Goal: Communication & Community: Connect with others

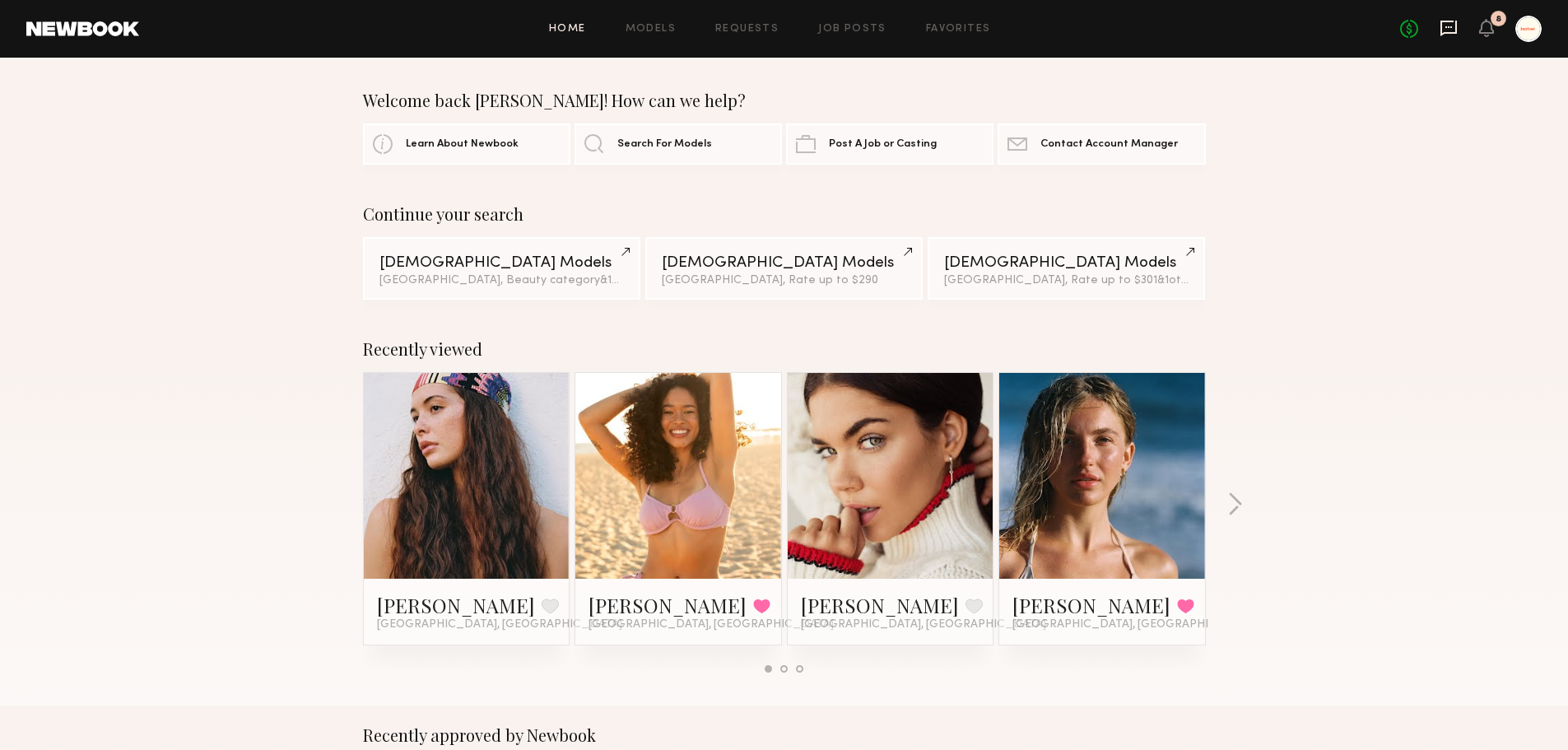
click at [1444, 33] on icon at bounding box center [1448, 28] width 16 height 15
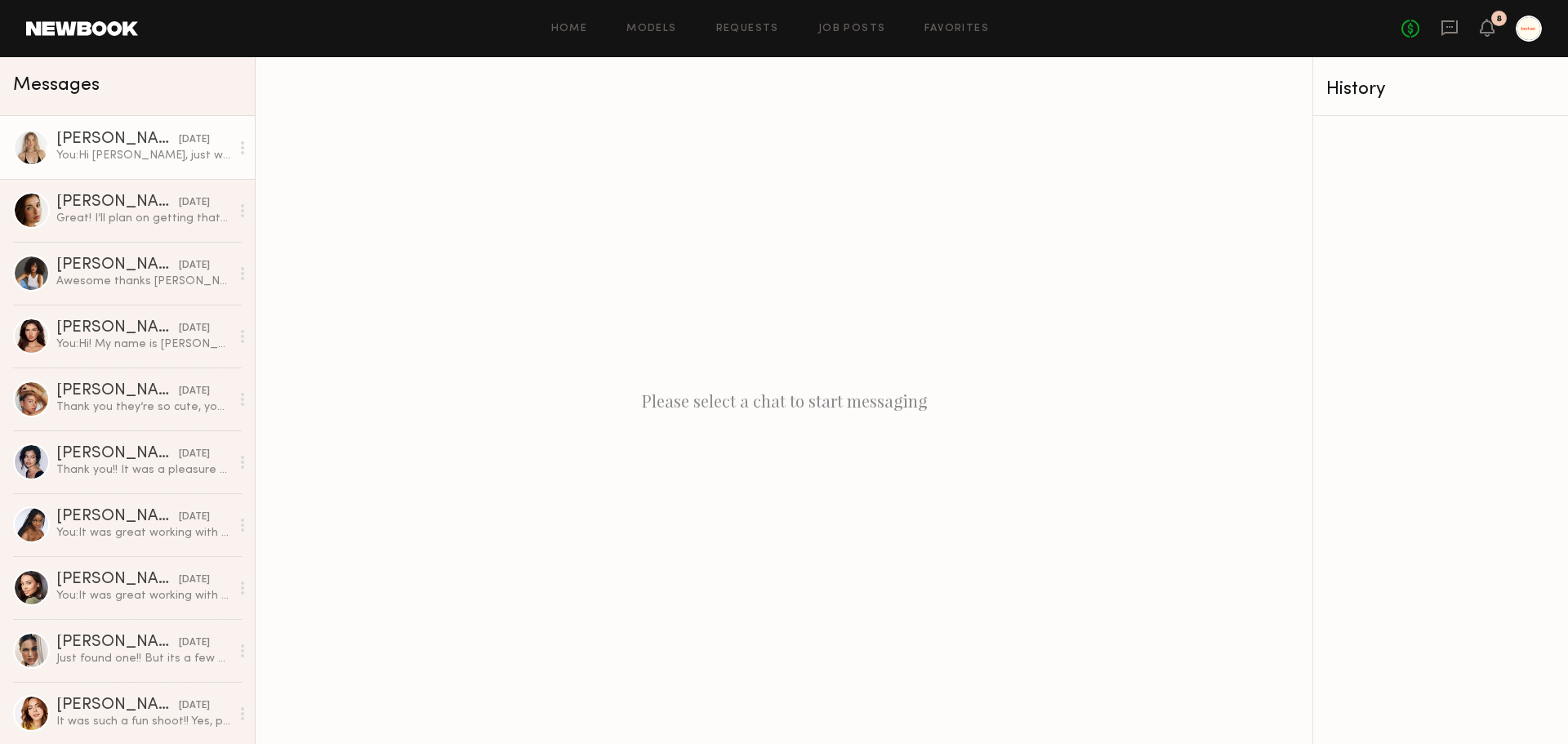
click at [137, 145] on div "[PERSON_NAME]" at bounding box center [117, 139] width 122 height 16
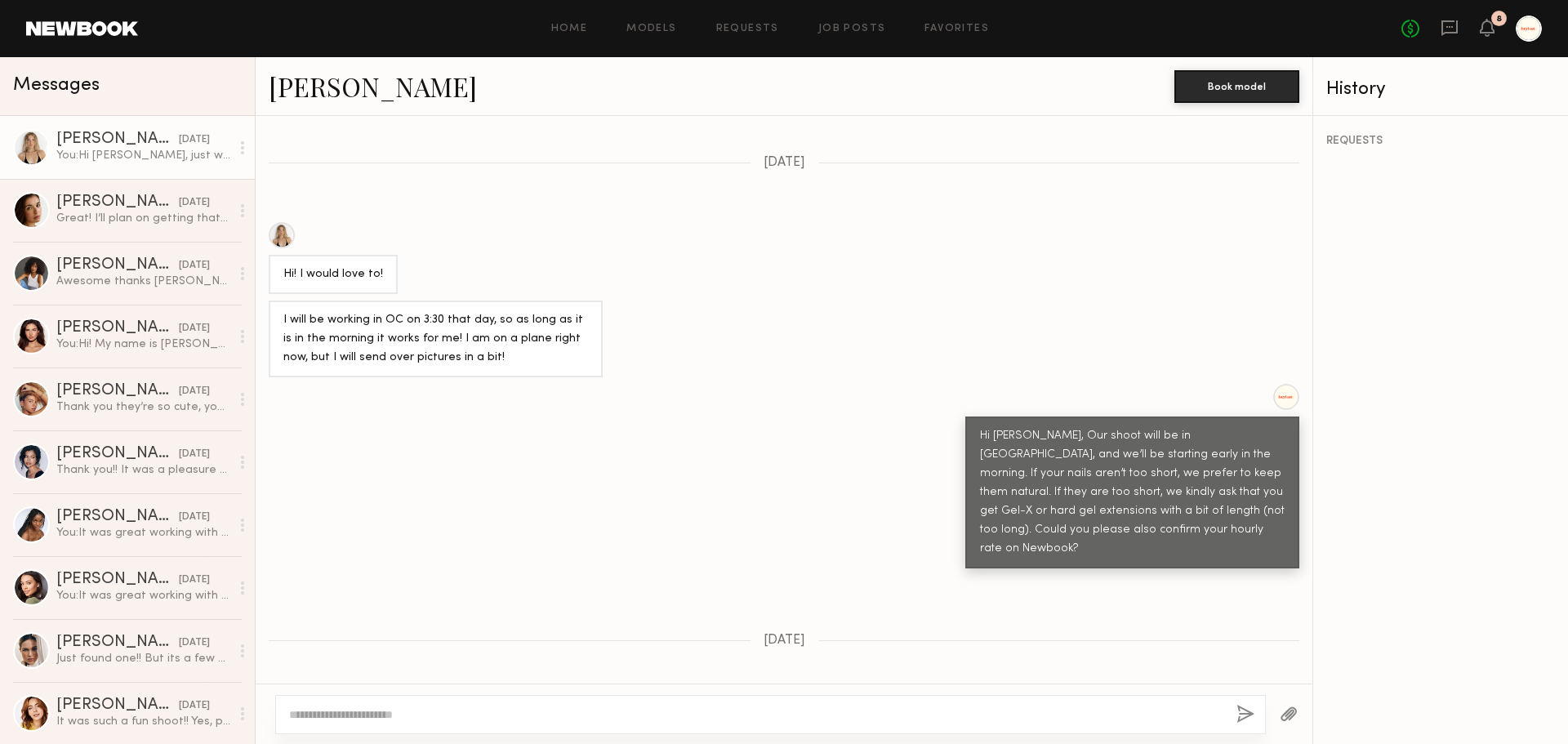
scroll to position [1051, 0]
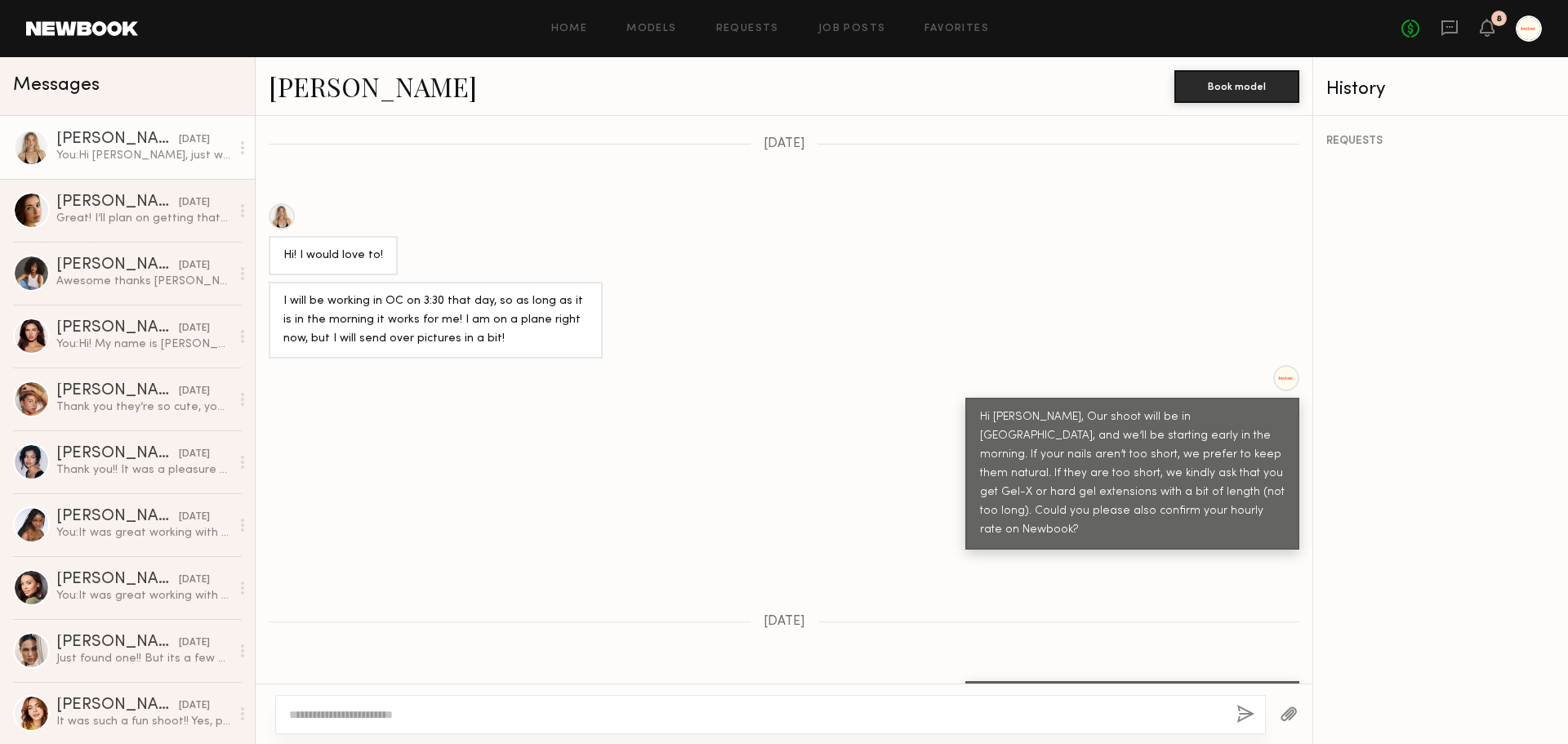
click at [1147, 713] on textarea at bounding box center [756, 714] width 934 height 16
